Goal: Communication & Community: Answer question/provide support

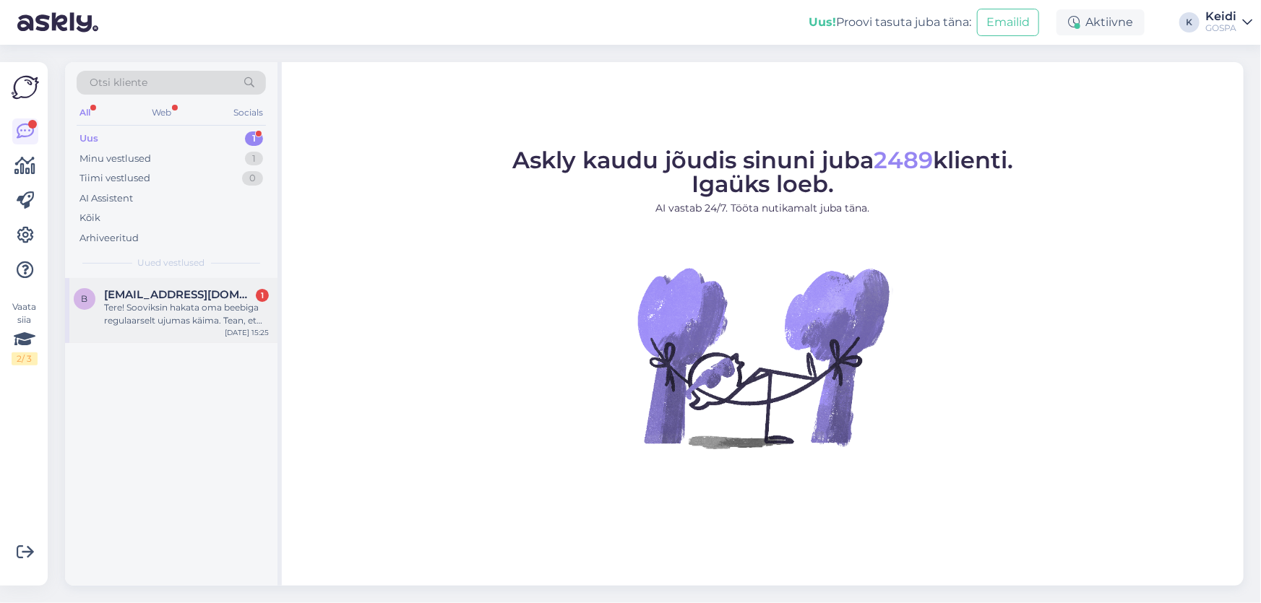
click at [203, 306] on div "Tere! Sooviksin hakata oma beebiga regulaarselt ujumas käima. Tean, et kunagi t…" at bounding box center [186, 314] width 165 height 26
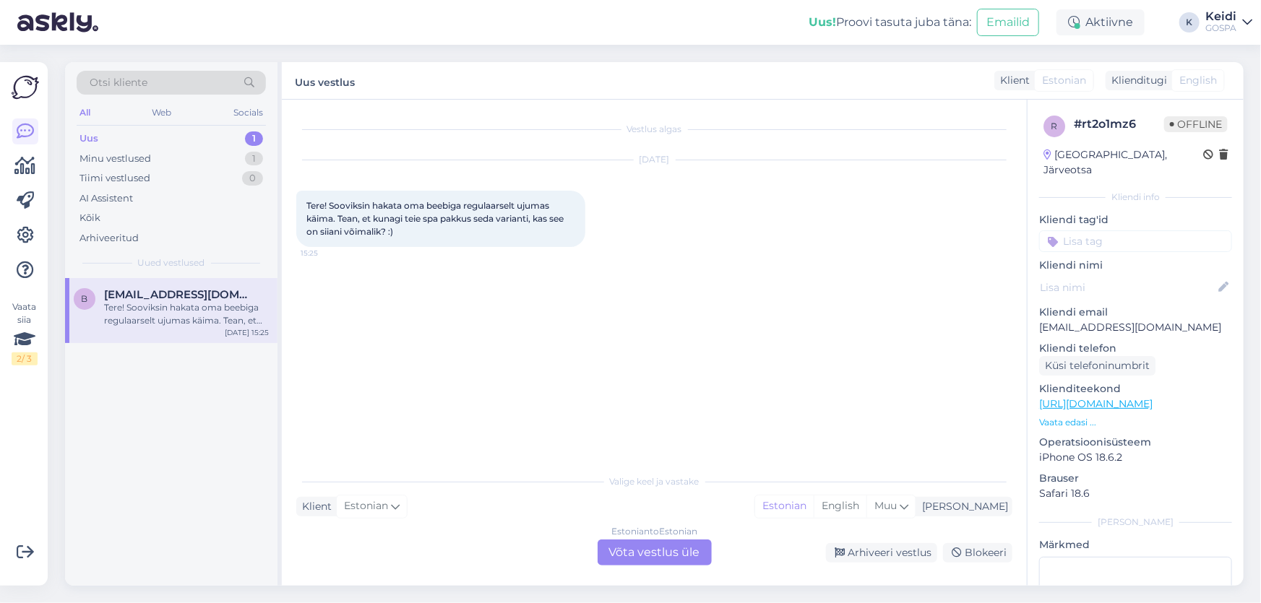
click at [609, 541] on div "Estonian to Estonian Võta vestlus üle" at bounding box center [654, 553] width 114 height 26
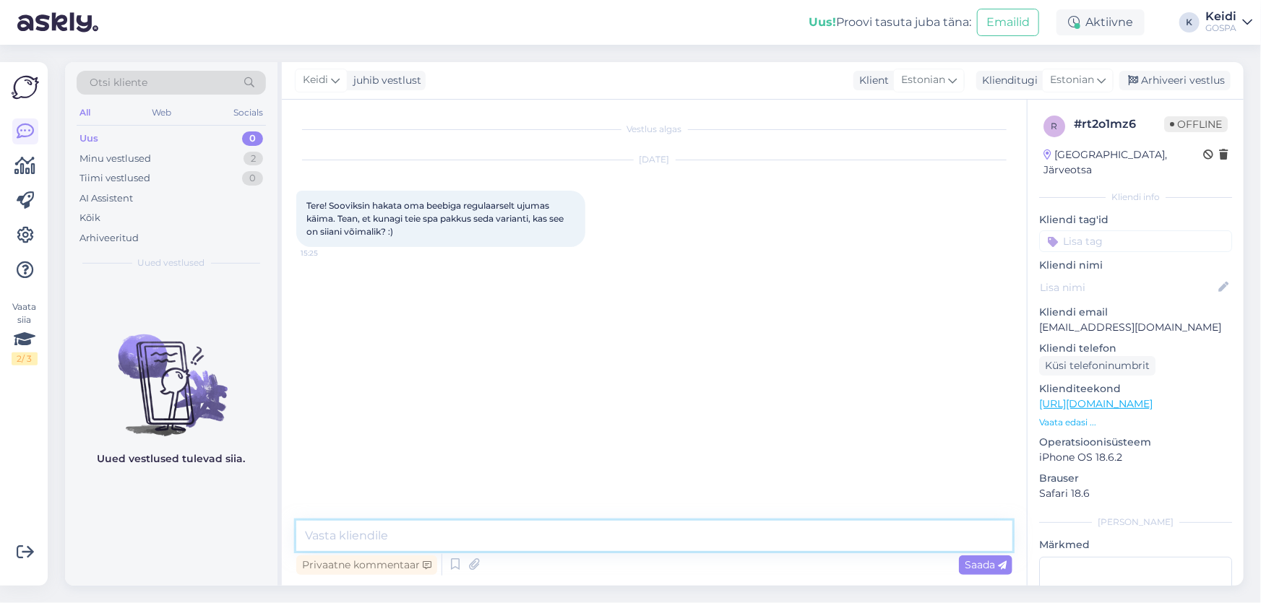
click at [608, 529] on textarea at bounding box center [654, 536] width 716 height 30
click at [349, 537] on textarea "Tere! Hetkel ei [PERSON_NAME] beebide ujutamisi." at bounding box center [654, 536] width 716 height 30
click at [662, 537] on textarea "Tere! Kahjuks ei [PERSON_NAME] beebide ujutamisi." at bounding box center [654, 536] width 716 height 30
drag, startPoint x: 566, startPoint y: 537, endPoint x: 567, endPoint y: 545, distance: 8.8
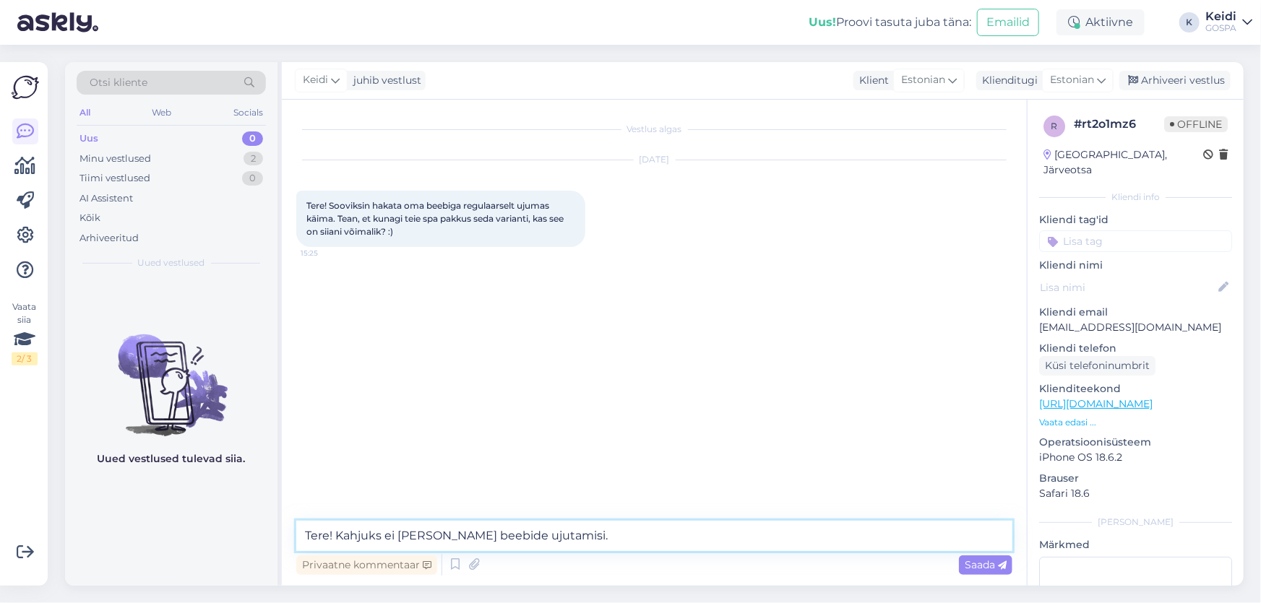
click at [567, 537] on textarea "Tere! Kahjuks ei [PERSON_NAME] beebide ujutamisi." at bounding box center [654, 536] width 716 height 30
click at [566, 545] on textarea "Tere! Kahjuks ei [PERSON_NAME] beebide ujutamisi." at bounding box center [654, 536] width 716 height 30
click at [566, 542] on textarea "Tere! Kahjuks ei [PERSON_NAME] beebide ujutamisi." at bounding box center [654, 536] width 716 height 30
click at [567, 541] on textarea "Tere! Kahjuks ei [PERSON_NAME] beebide ujutamisi." at bounding box center [654, 536] width 716 height 30
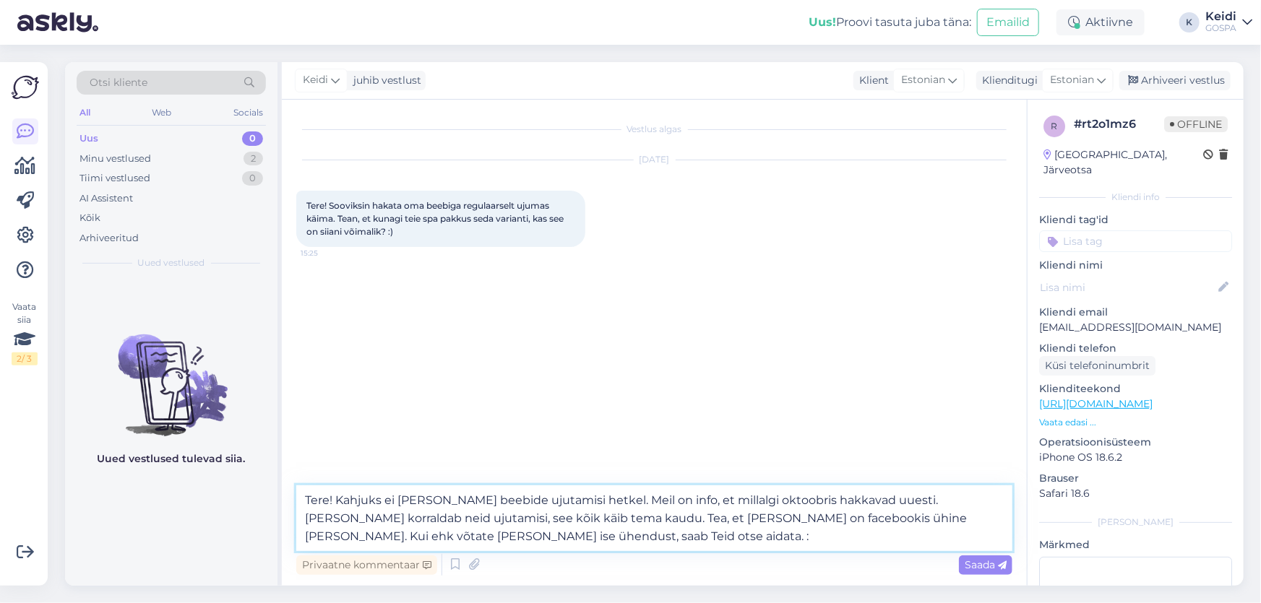
type textarea "Tere! Kahjuks ei [PERSON_NAME] beebide ujutamisi hetkel. Meil on info, et milla…"
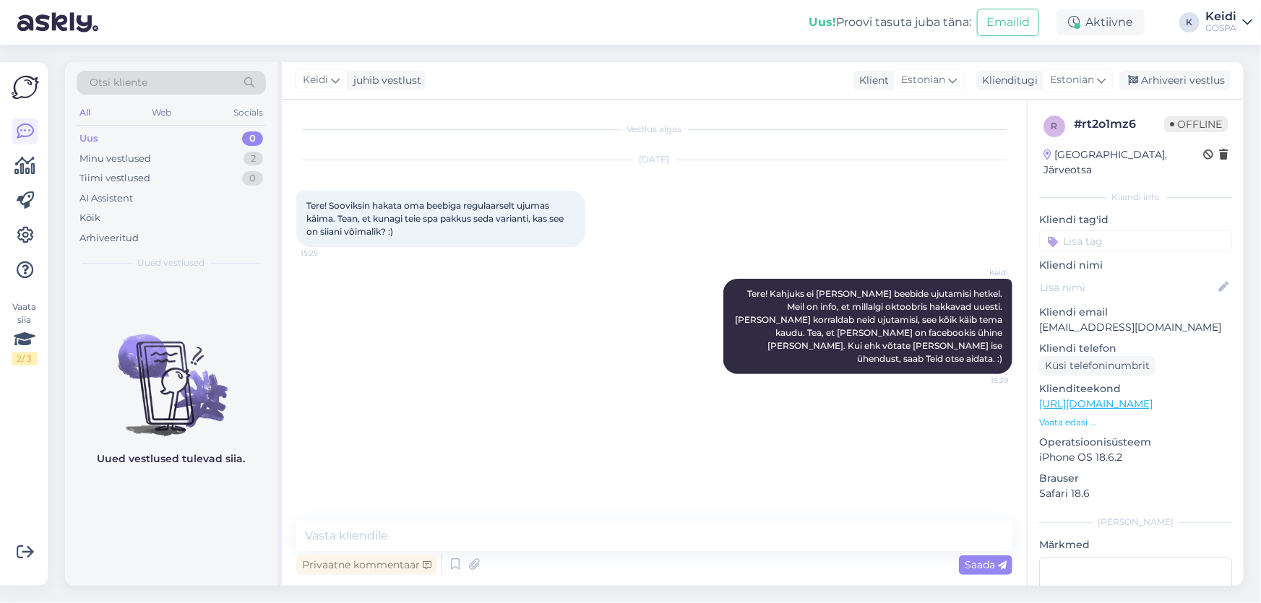
click at [845, 170] on div "[DATE] Tere! Sooviksin hakata oma beebiga regulaarselt ujumas käima. Tean, et k…" at bounding box center [654, 203] width 716 height 118
